Goal: Information Seeking & Learning: Learn about a topic

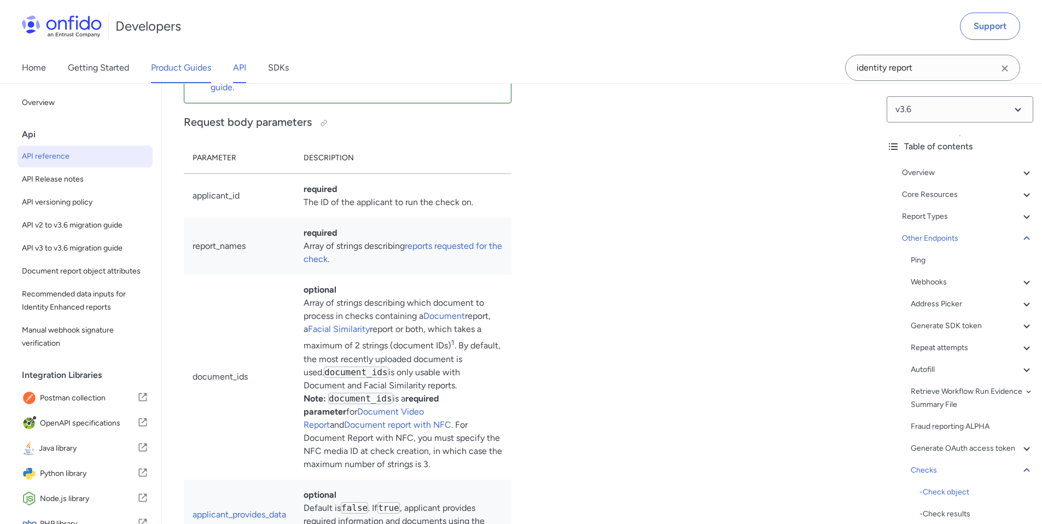
click at [191, 71] on link "Product Guides" at bounding box center [181, 67] width 60 height 31
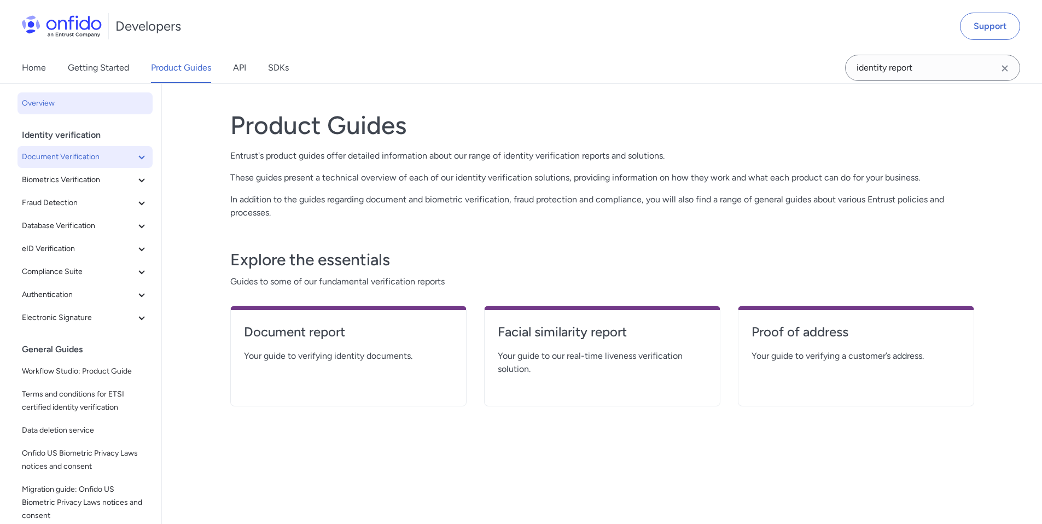
click at [135, 159] on icon at bounding box center [141, 156] width 13 height 13
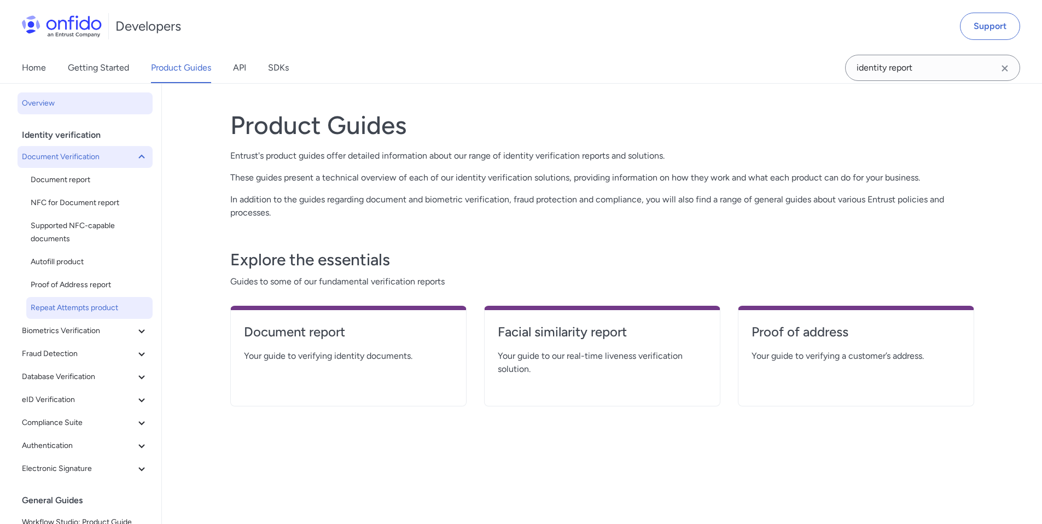
click at [107, 311] on span "Repeat Attempts product" at bounding box center [90, 307] width 118 height 13
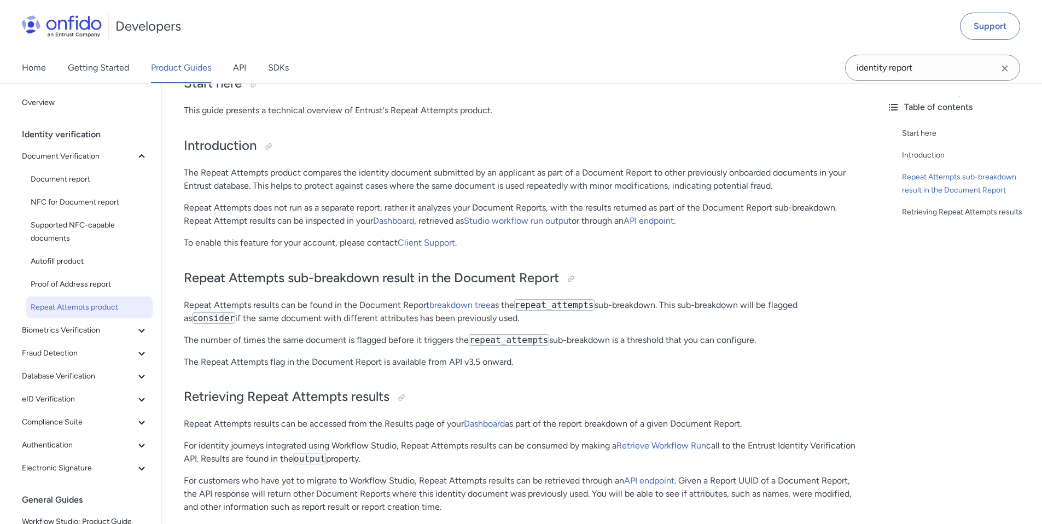
scroll to position [27, 0]
